Goal: Feedback & Contribution: Submit feedback/report problem

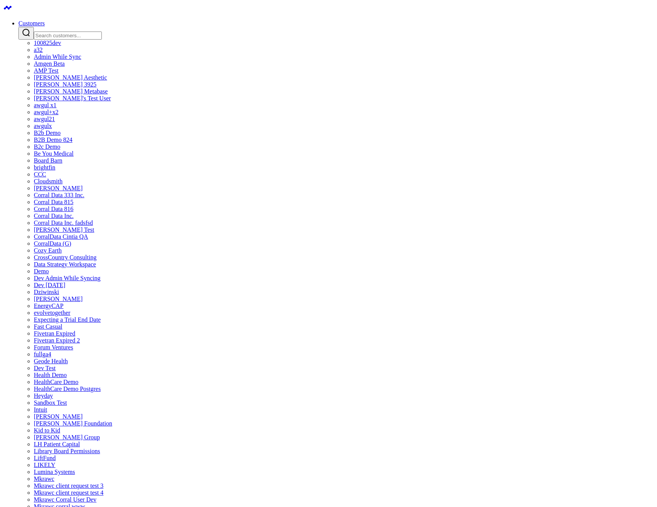
click at [58, 74] on link "AMP Test" at bounding box center [46, 70] width 25 height 7
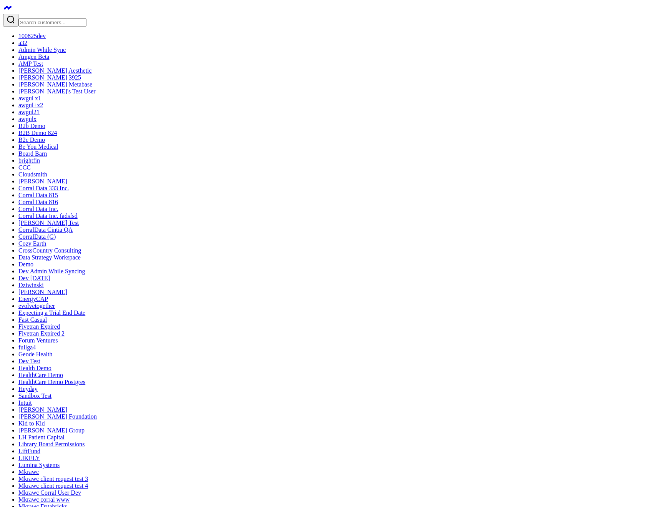
click at [172, 68] on button "Duplicate Board" at bounding box center [197, 63] width 50 height 10
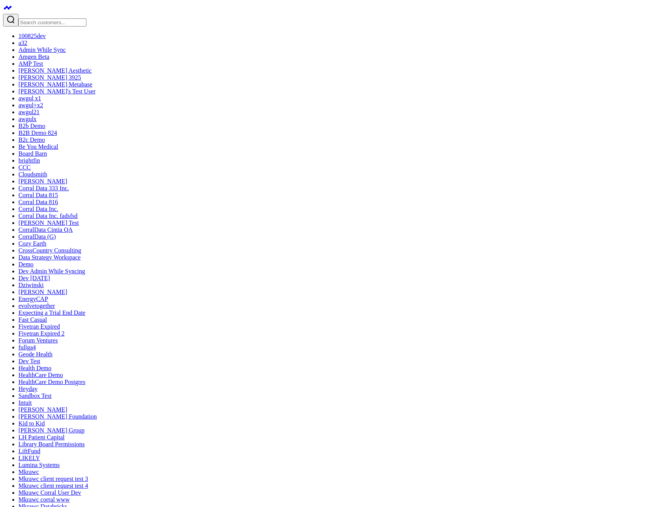
click at [190, 253] on button "Duplicate Board" at bounding box center [215, 248] width 50 height 10
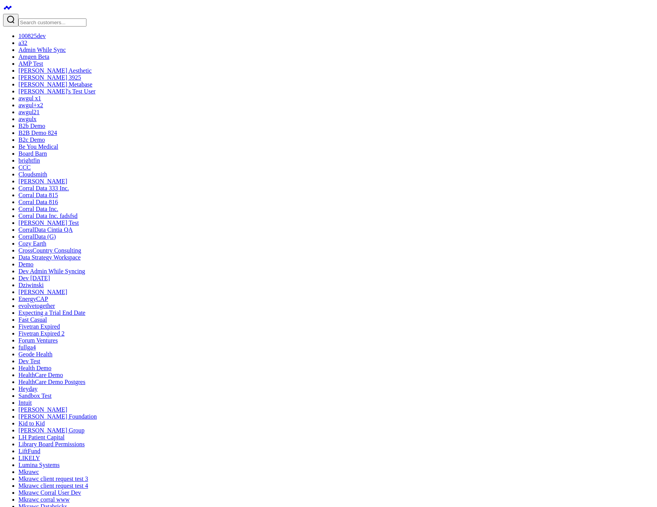
type textarea "test ask support"
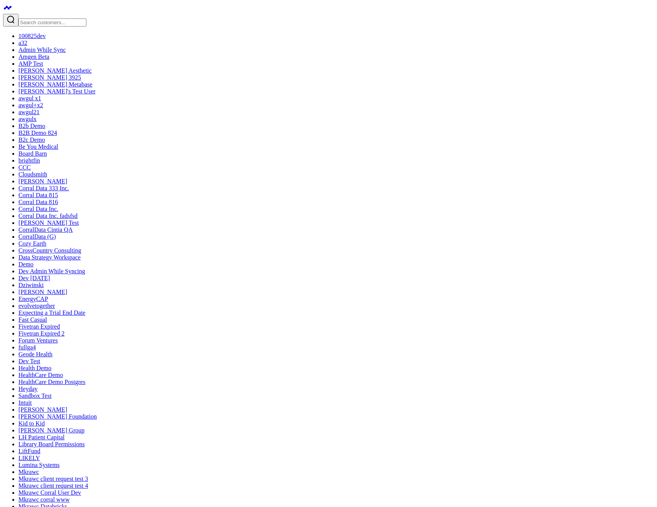
type textarea "select 3000"
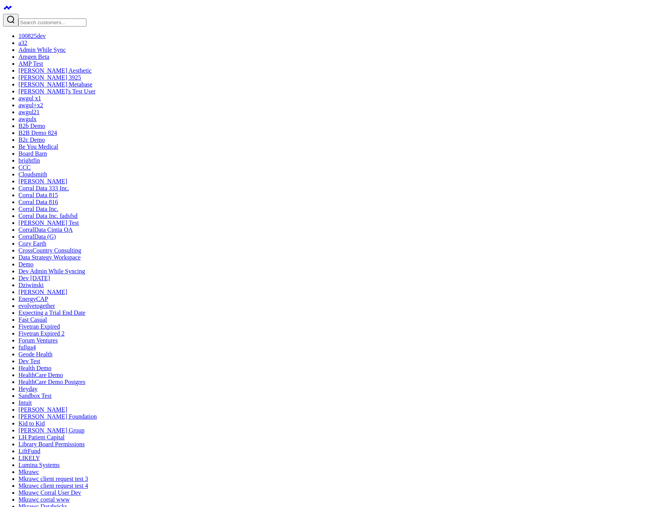
type textarea "gnerat e widget displaying the results of the query "select 3000""
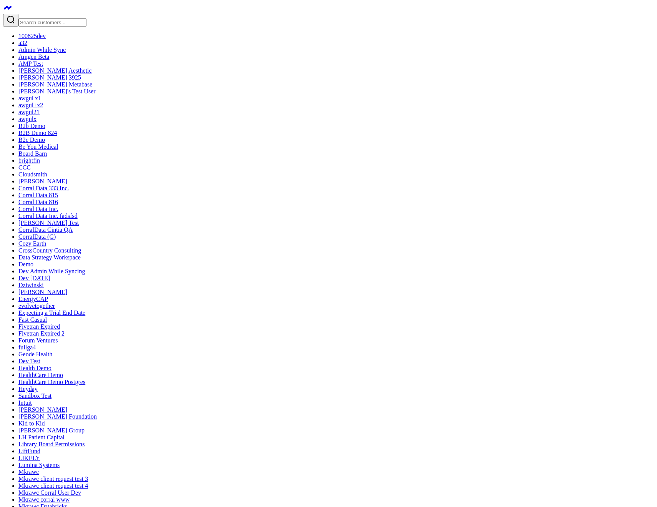
type textarea "what are my top sources of revenue?"
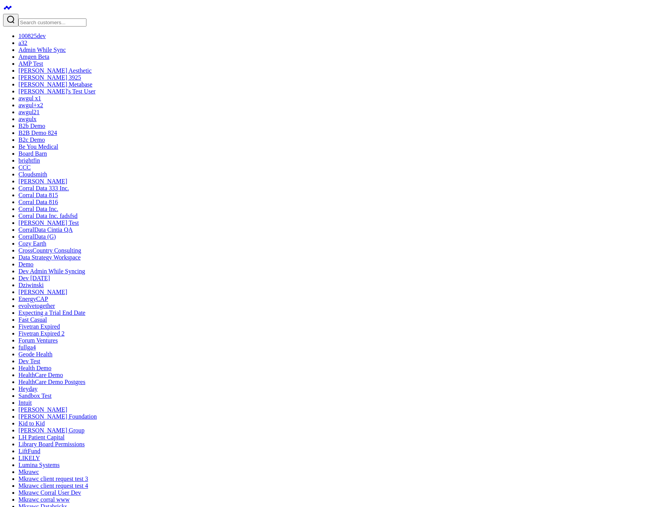
type textarea "test ask support"
